Goal: Transaction & Acquisition: Purchase product/service

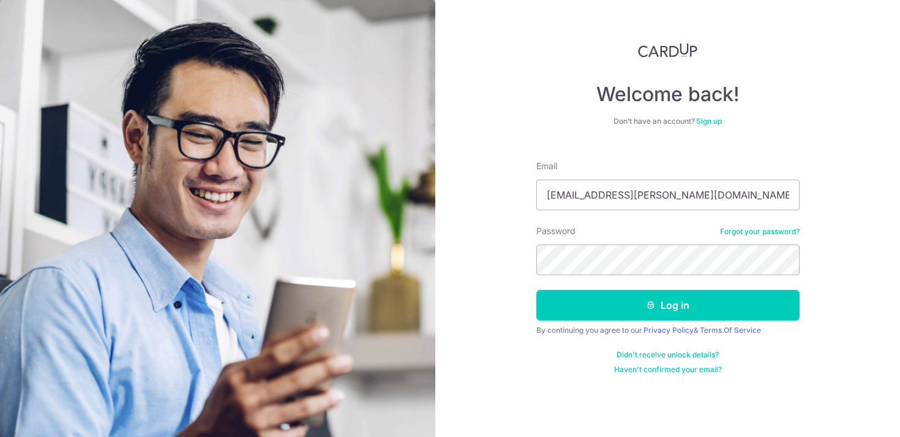
click at [606, 303] on button "Log in" at bounding box center [668, 305] width 263 height 31
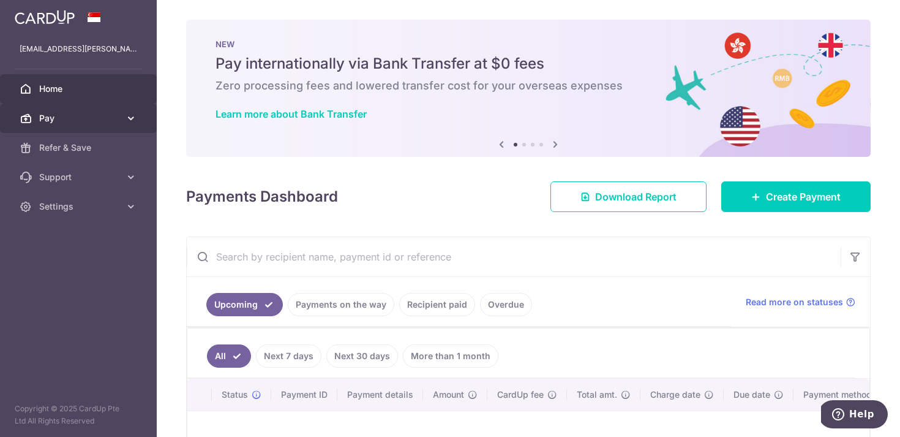
click at [48, 116] on span "Pay" at bounding box center [79, 118] width 81 height 12
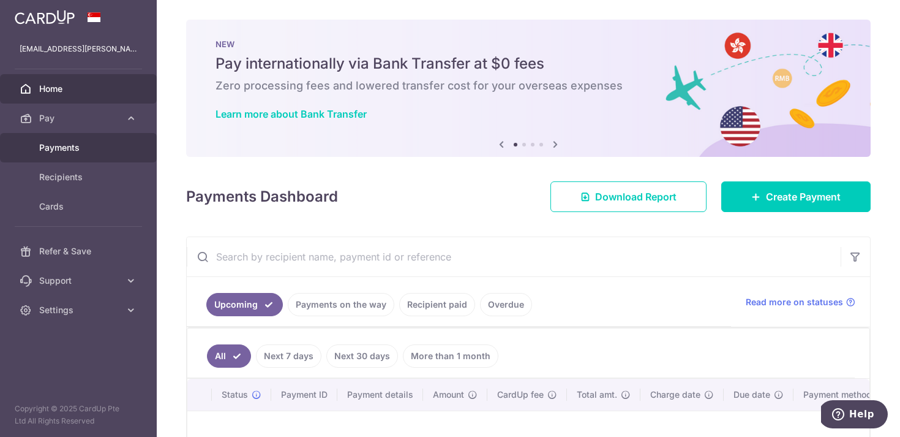
click at [55, 143] on span "Payments" at bounding box center [79, 147] width 81 height 12
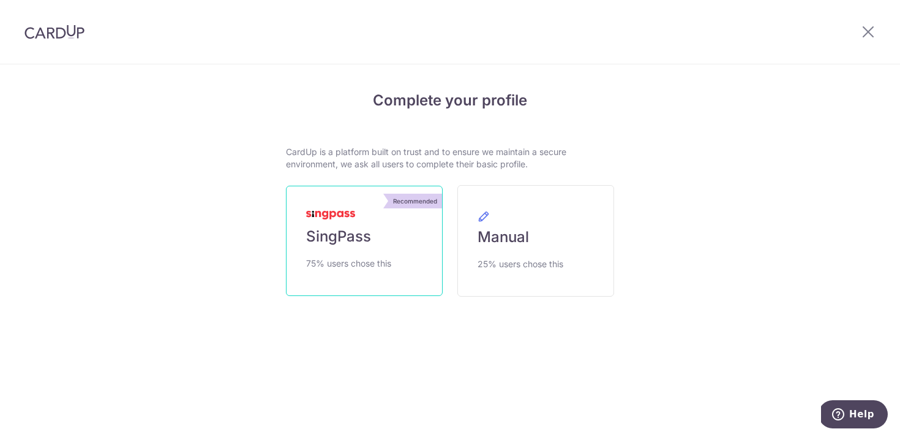
click at [322, 227] on span "SingPass" at bounding box center [338, 237] width 65 height 20
click at [339, 244] on span "SingPass" at bounding box center [338, 237] width 65 height 20
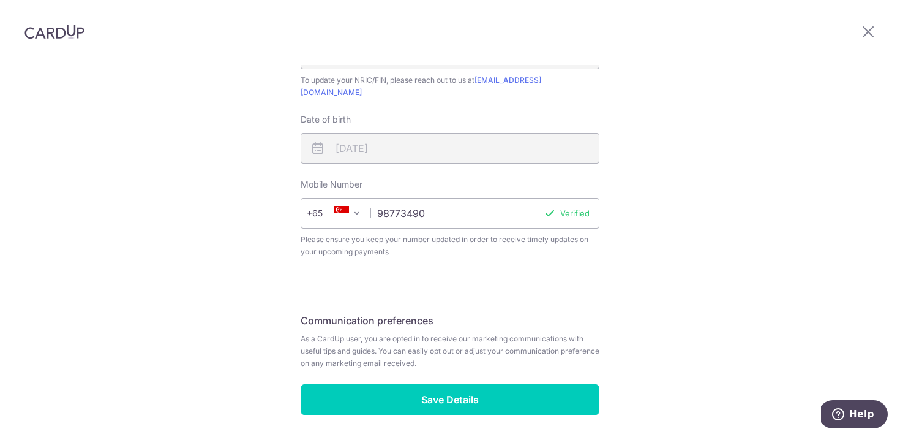
scroll to position [445, 0]
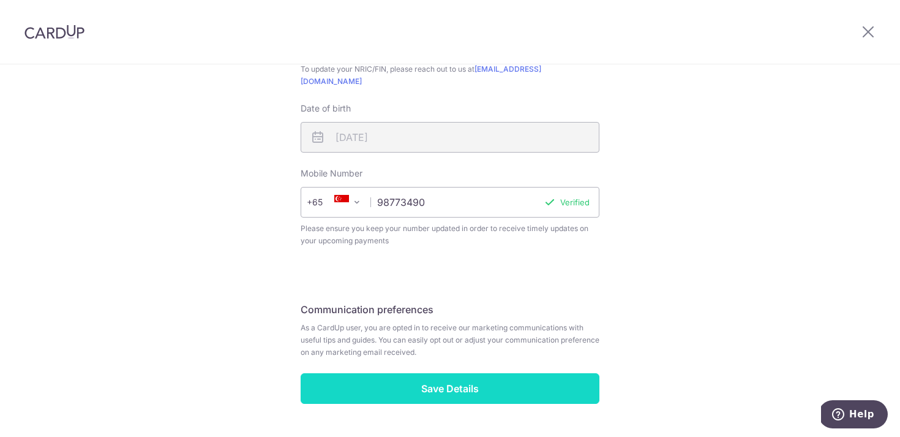
click at [481, 385] on input "Save Details" at bounding box center [450, 388] width 299 height 31
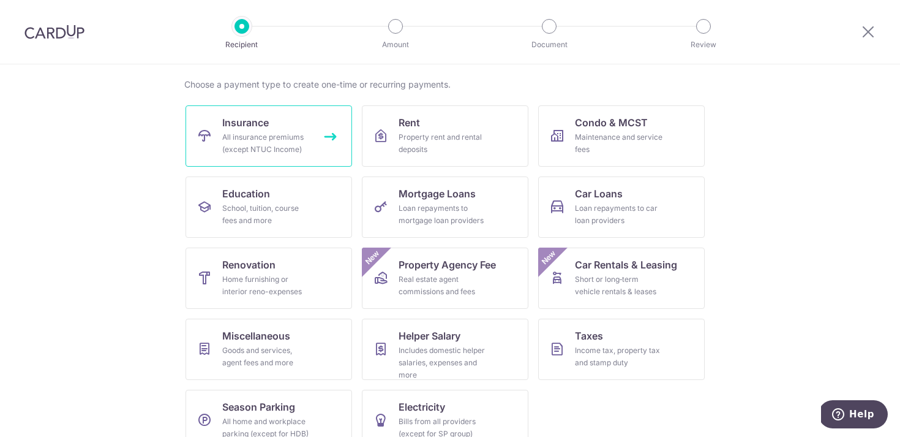
scroll to position [111, 0]
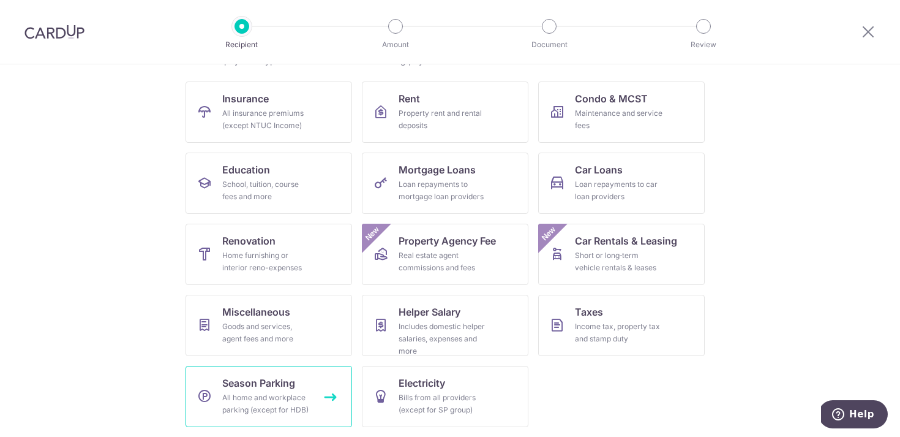
click at [236, 384] on span "Season Parking" at bounding box center [258, 382] width 73 height 15
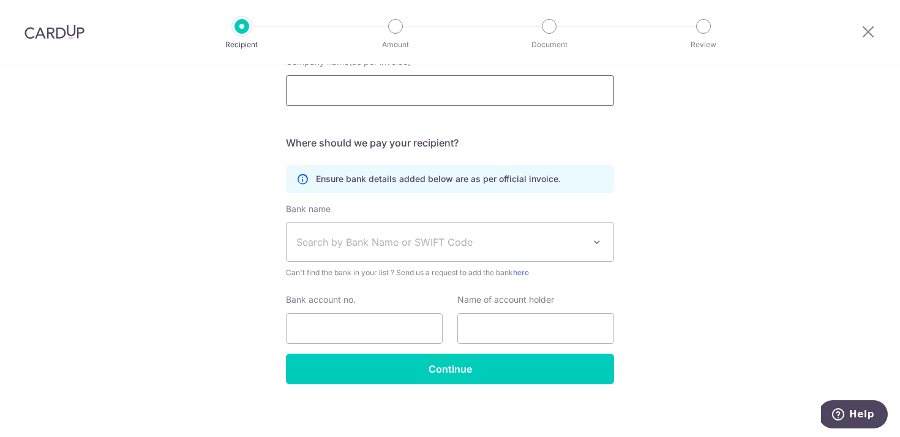
scroll to position [146, 0]
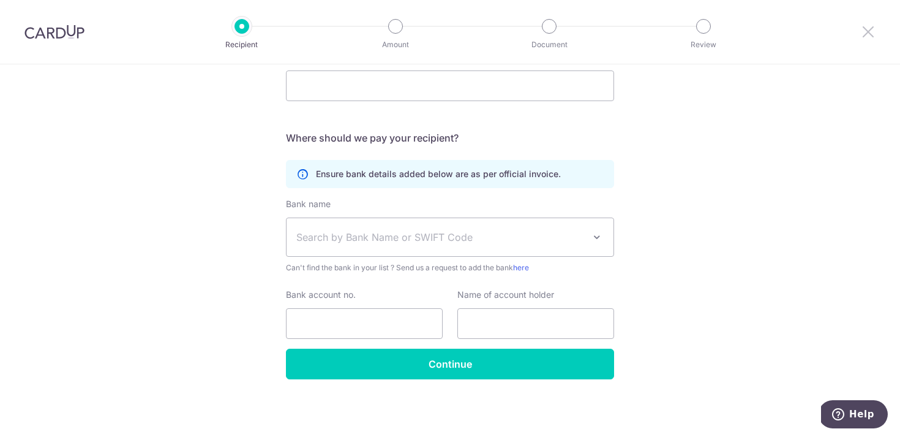
click at [867, 36] on icon at bounding box center [868, 31] width 15 height 15
click at [43, 32] on img at bounding box center [55, 32] width 60 height 15
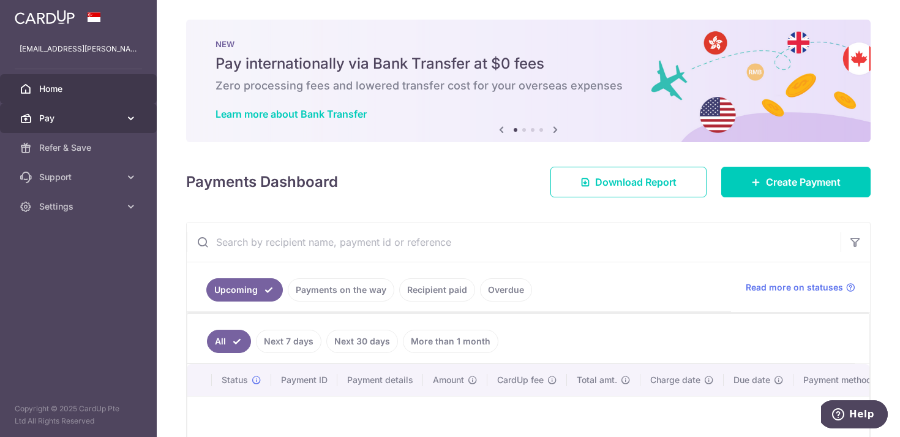
click at [39, 118] on span "Pay" at bounding box center [79, 118] width 81 height 12
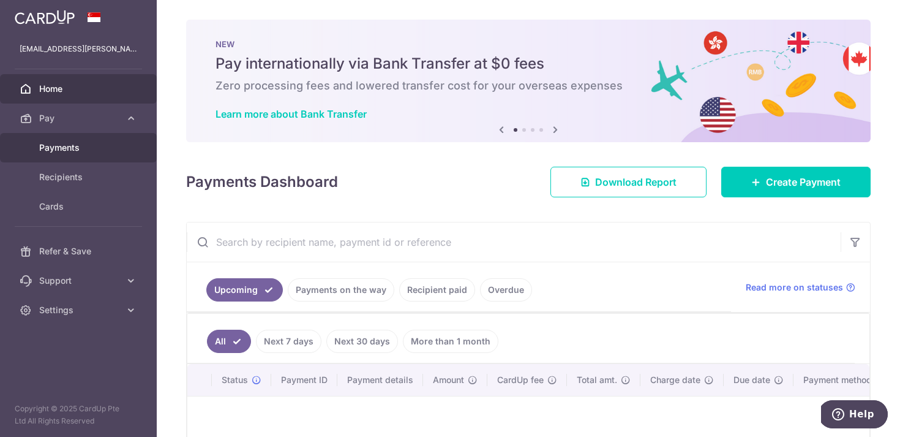
click at [58, 152] on span "Payments" at bounding box center [79, 147] width 81 height 12
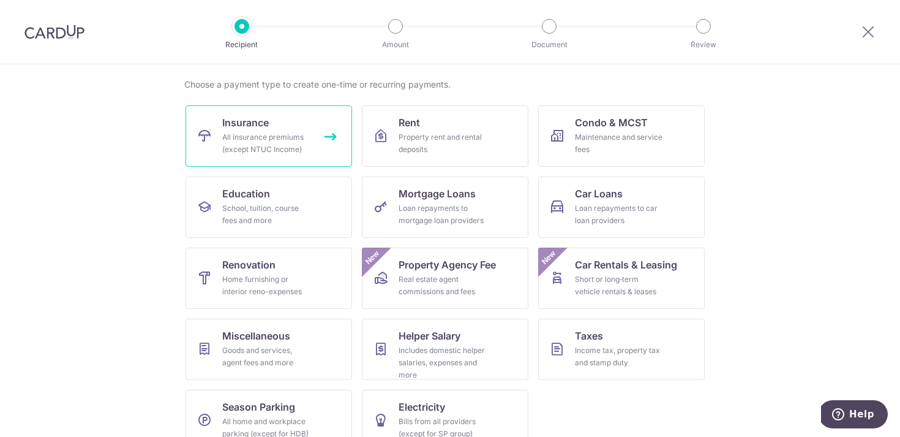
scroll to position [111, 0]
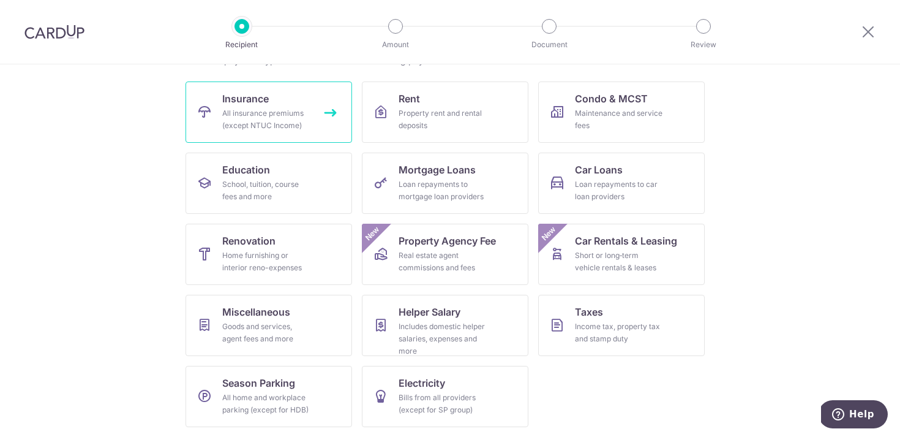
click at [244, 120] on div "All insurance premiums (except NTUC Income)" at bounding box center [266, 119] width 88 height 25
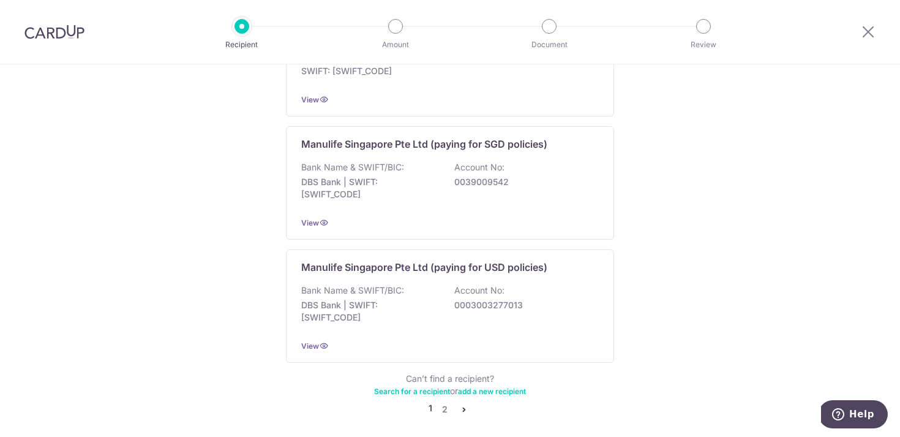
scroll to position [1236, 0]
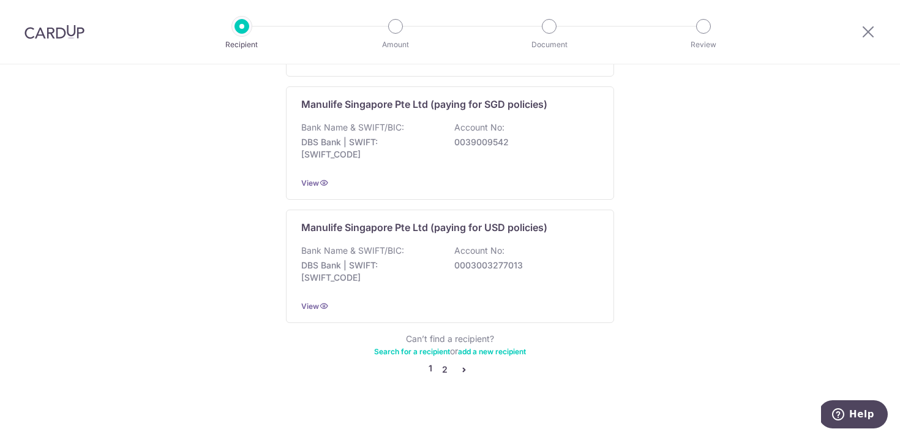
click at [443, 362] on link "2" at bounding box center [444, 369] width 15 height 15
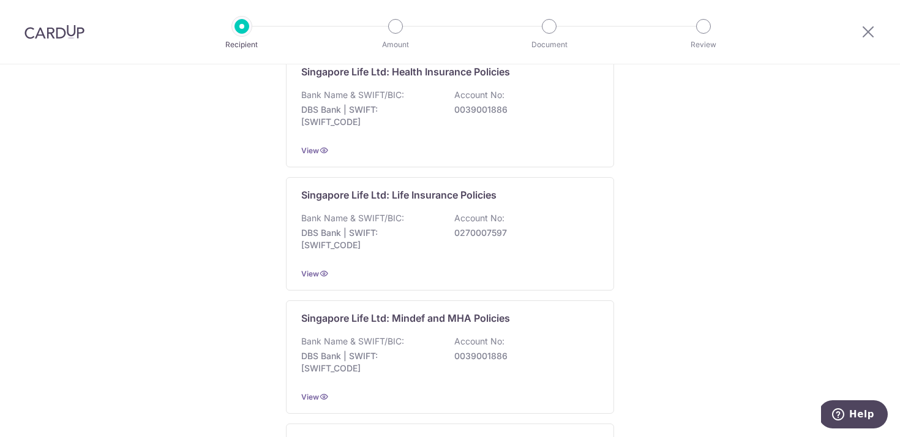
scroll to position [518, 0]
